Goal: Task Accomplishment & Management: Use online tool/utility

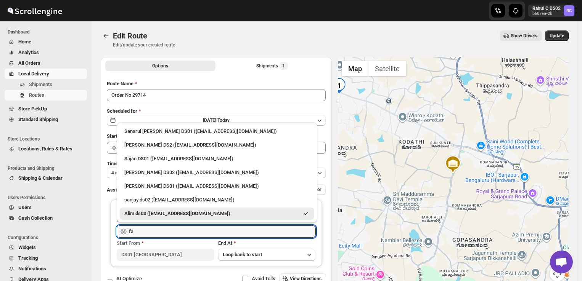
scroll to position [6, 0]
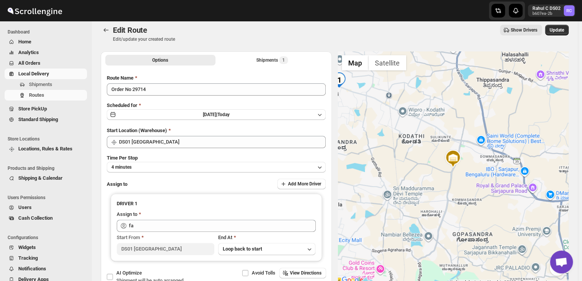
click at [218, 37] on div "Edit Route Edit/update your created route Show Drivers More actions Show Driver…" at bounding box center [335, 34] width 468 height 18
click at [55, 83] on span "Shipments" at bounding box center [57, 85] width 56 height 8
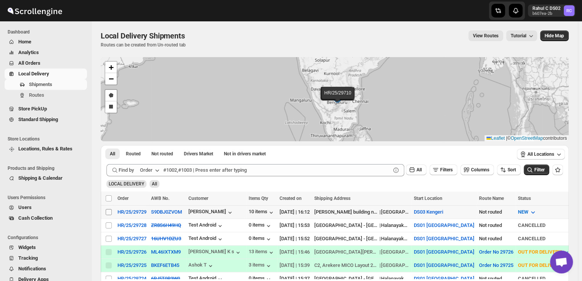
click at [109, 211] on input "Select shipment" at bounding box center [109, 212] width 6 height 6
checkbox input "true"
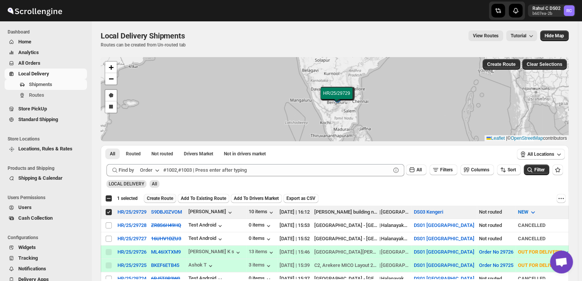
click at [157, 199] on span "Create Route" at bounding box center [160, 199] width 26 height 6
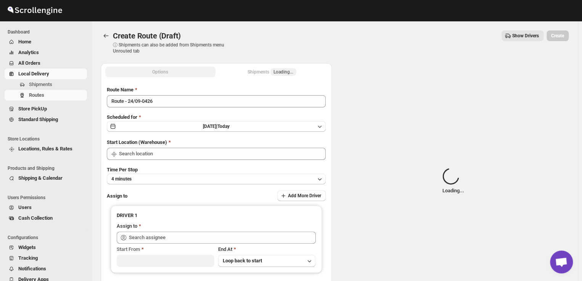
type input "DS03 Kengeri"
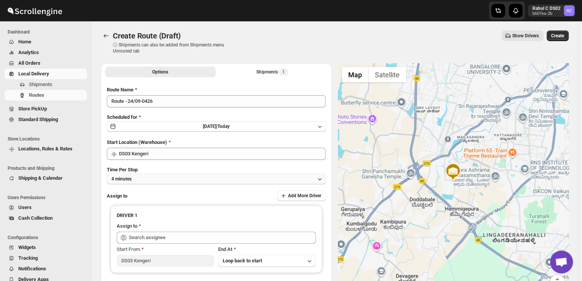
click at [153, 179] on button "4 minutes" at bounding box center [216, 179] width 219 height 11
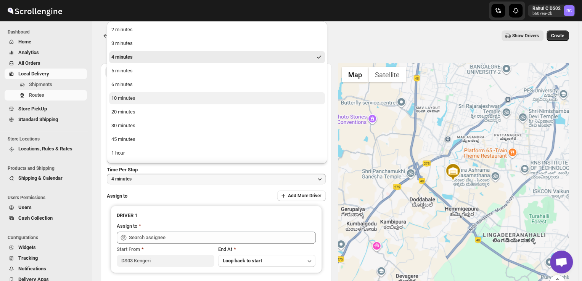
click at [127, 100] on div "10 minutes" at bounding box center [123, 99] width 24 height 8
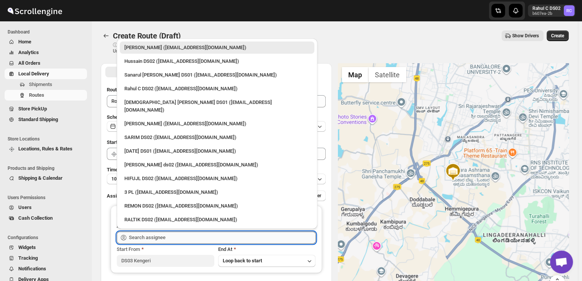
click at [165, 241] on input "text" at bounding box center [222, 238] width 187 height 12
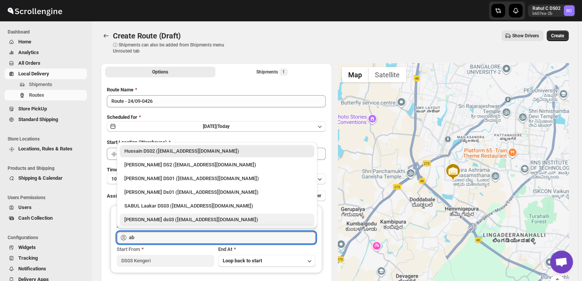
click at [153, 221] on div "[PERSON_NAME] ds03 ([EMAIL_ADDRESS][DOMAIN_NAME])" at bounding box center [216, 220] width 185 height 8
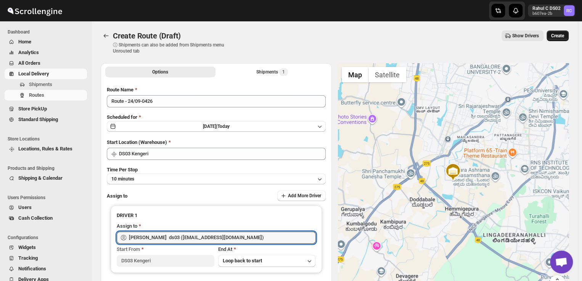
type input "[PERSON_NAME] ds03 ([EMAIL_ADDRESS][DOMAIN_NAME])"
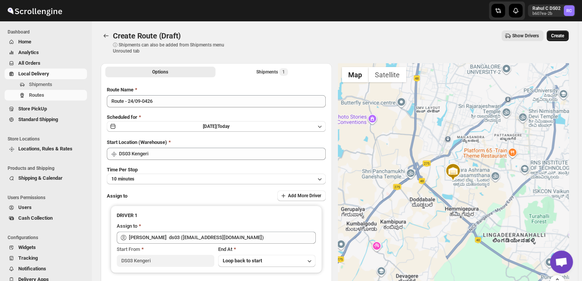
click at [562, 34] on span "Create" at bounding box center [557, 36] width 13 height 6
